Goal: Task Accomplishment & Management: Manage account settings

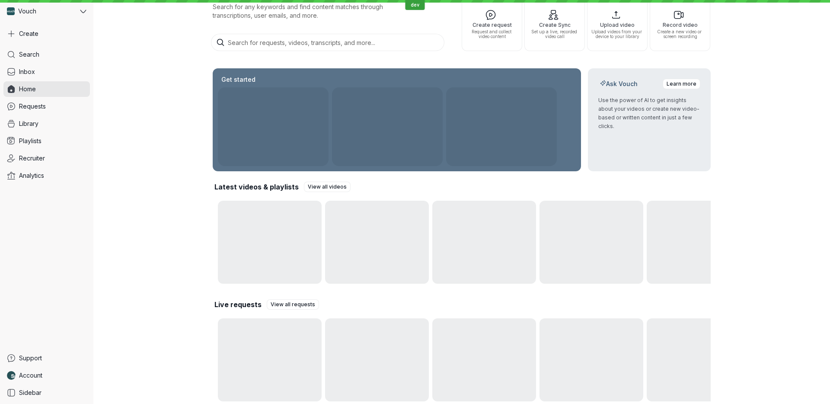
scroll to position [62, 0]
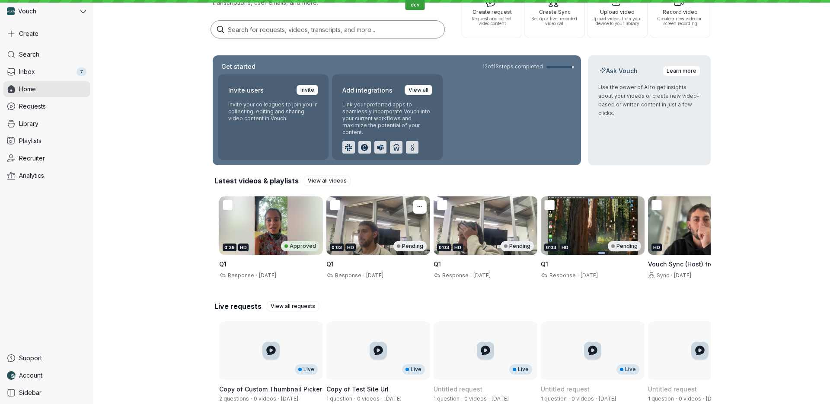
click at [372, 235] on div "0:03 HD Pending" at bounding box center [378, 225] width 104 height 58
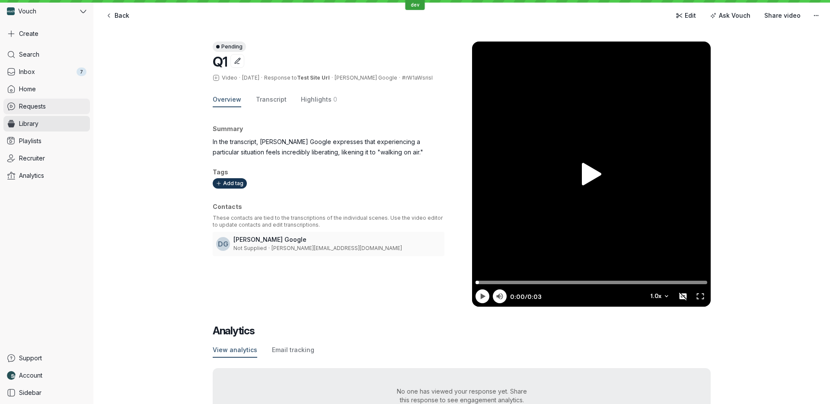
click at [48, 108] on link "Requests" at bounding box center [46, 107] width 86 height 16
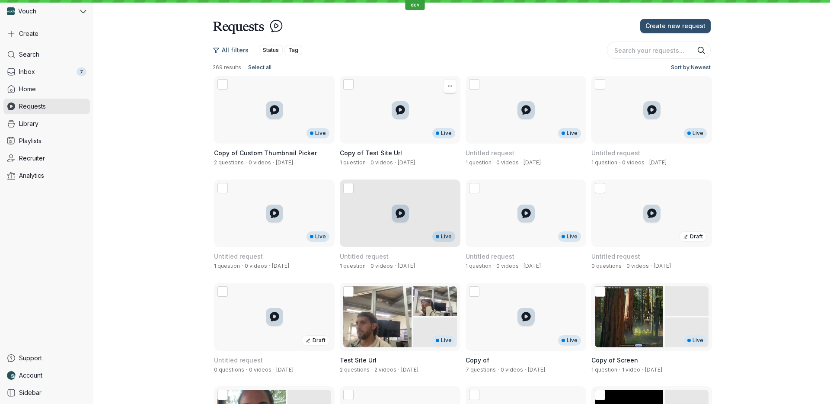
scroll to position [261, 0]
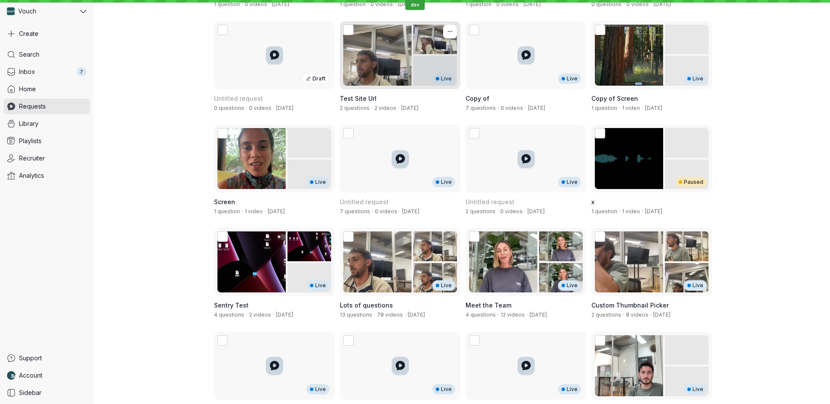
click at [404, 52] on div "Live" at bounding box center [400, 55] width 121 height 68
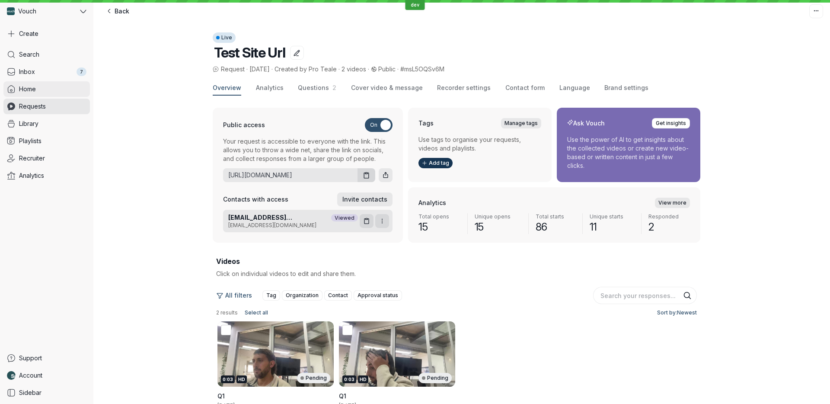
click at [25, 86] on span "Home" at bounding box center [27, 89] width 17 height 9
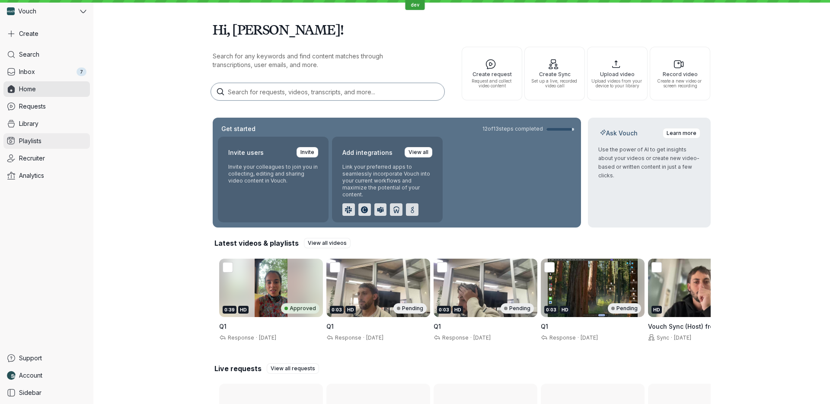
click at [49, 144] on link "Playlists" at bounding box center [46, 141] width 86 height 16
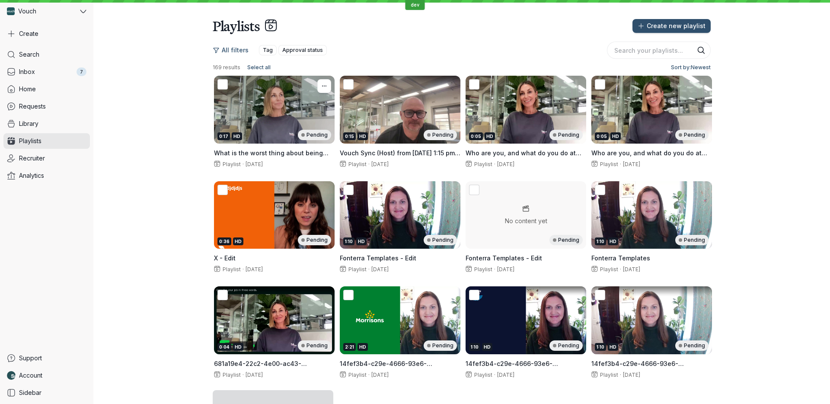
click at [290, 131] on div "0:17 HD Pending" at bounding box center [274, 135] width 114 height 10
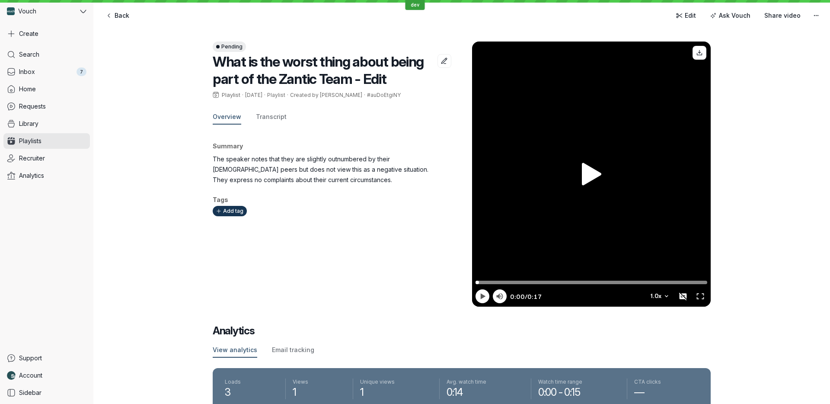
scroll to position [148, 0]
